Goal: Find specific page/section: Find specific page/section

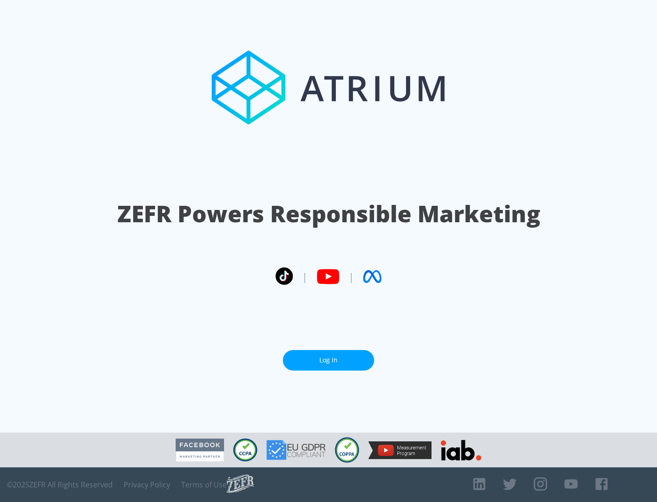
click at [328, 360] on link "Log In" at bounding box center [328, 360] width 91 height 21
